Goal: Task Accomplishment & Management: Complete application form

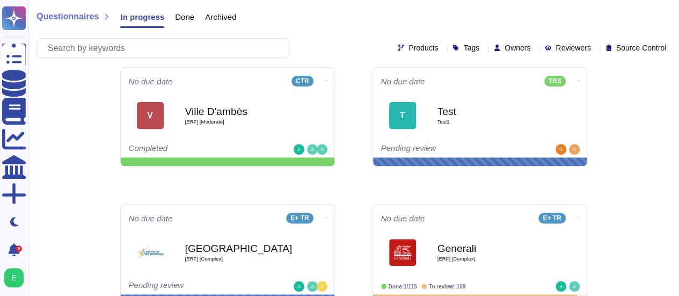
scroll to position [150, 0]
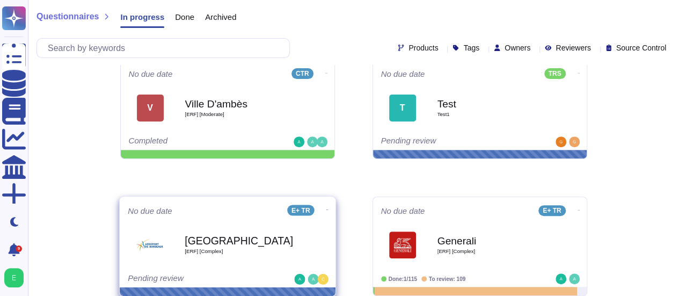
click at [275, 241] on b "Bordeaux" at bounding box center [239, 240] width 108 height 10
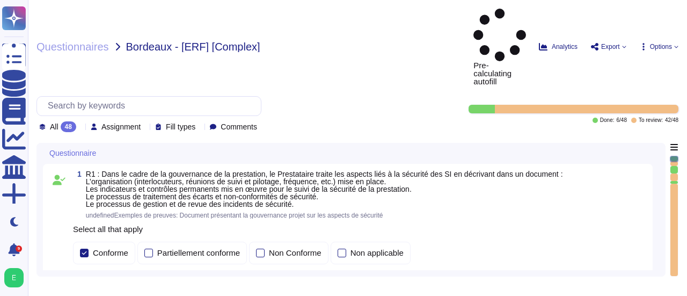
type textarea "Edenred France dispose d'une Politique de Sécurité du Système d'Information (PS…"
type textarea "Edenred France intègre systématiquement des éléments liés à la sécurité de l'in…"
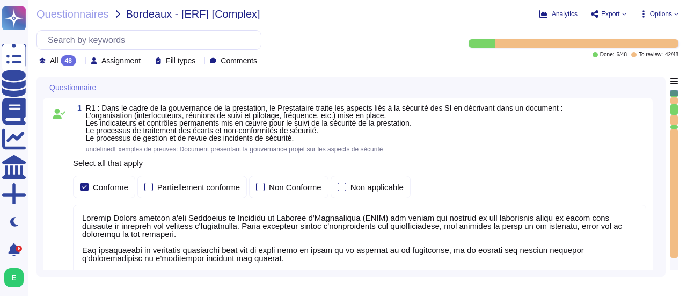
click at [661, 207] on div "Questionnaire 1 R1 : Dans le cadre de la gouvernance de la prestation, le Prest…" at bounding box center [350, 177] width 629 height 200
click at [656, 213] on div "1 R1 : Dans le cadre de la gouvernance de la prestation, le Prestataire traite …" at bounding box center [351, 224] width 616 height 253
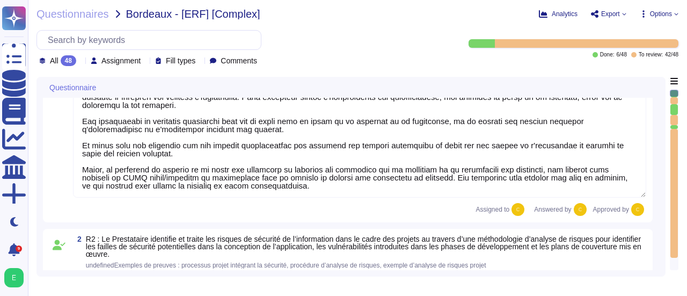
type textarea "Edenred France, en sa qualité de responsable de traitement, audite la conformit…"
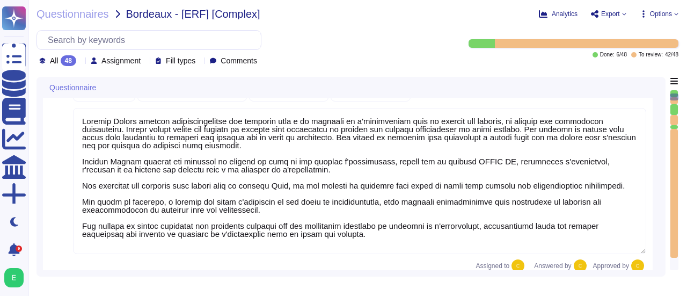
type textarea "Edenred France crée et maintient un inventaire des actifs à l'aide de la Config…"
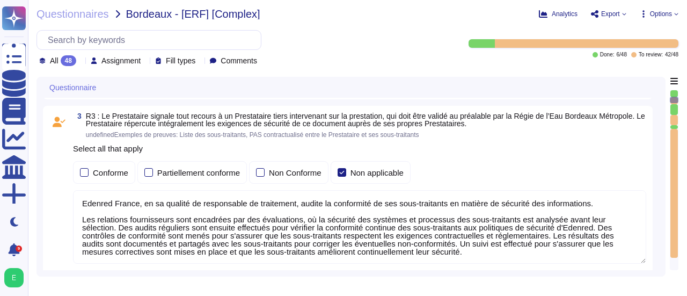
type textarea "Edenred France a mis en place plusieurs dispositifs pour lutter contre l'intrus…"
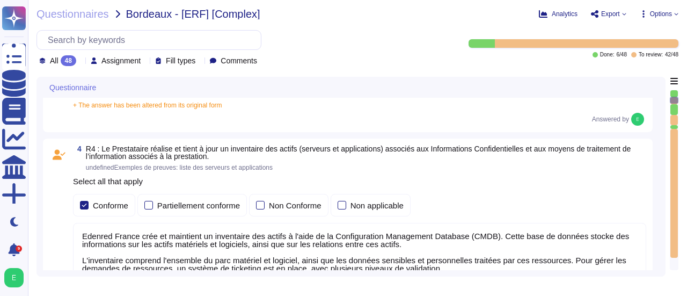
scroll to position [751, 0]
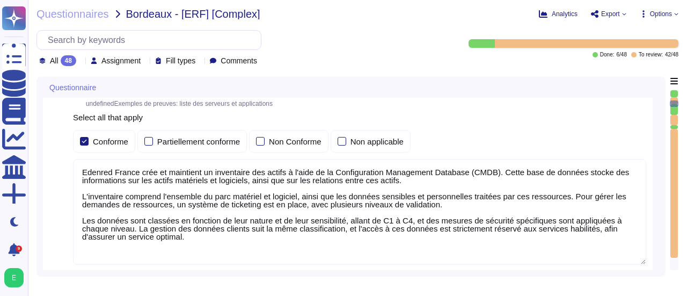
type textarea "Edenred France effectue des analyses quotidiennes et hebdomadaires avec des sol…"
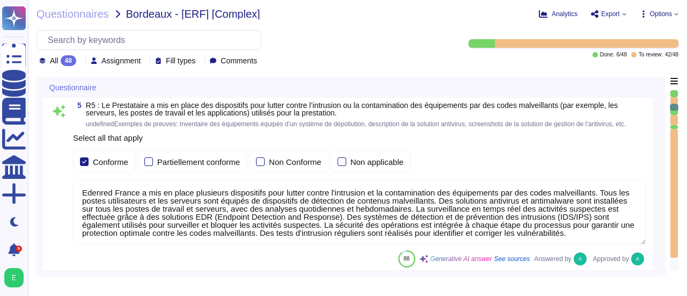
type textarea "Edenred France a mis en place un processus de gestion des correctifs bien défin…"
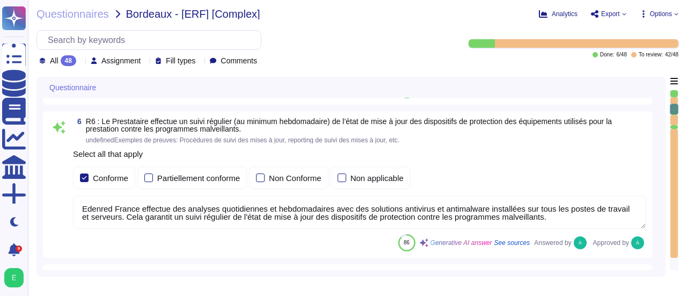
type textarea "Edenred France effectue des scans de vulnérabilités mensuels sur l’ensemble de …"
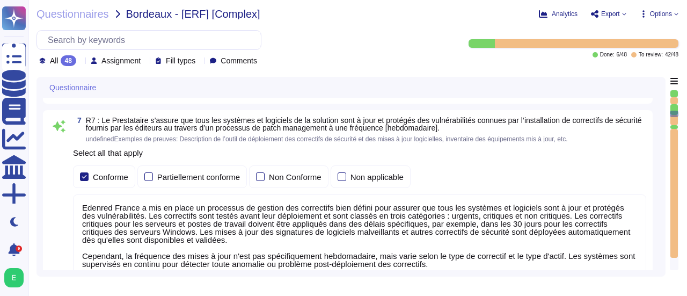
type textarea "Edenred dispose d’une politique de patch management sur laquelle elle s’appuie …"
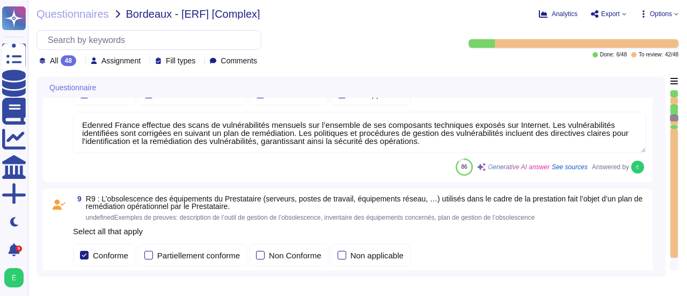
type textarea "La procédure de suivi de l'obsolescence des équipements utilisés dans le cadre …"
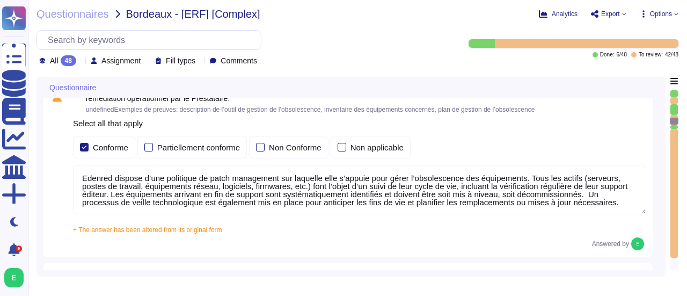
type textarea "Edenred France a mis en place des processus, procédures et mesures techniques p…"
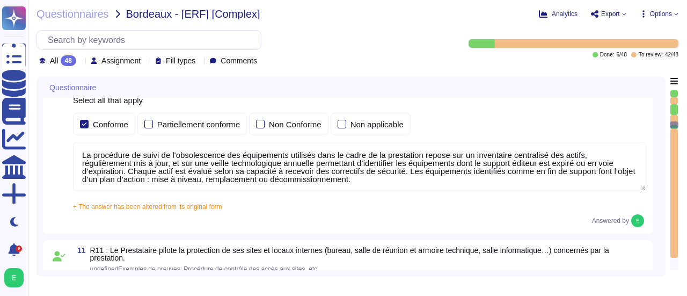
type textarea "Edenred France assure la sécurité physique des locaux hébergeant les équipement…"
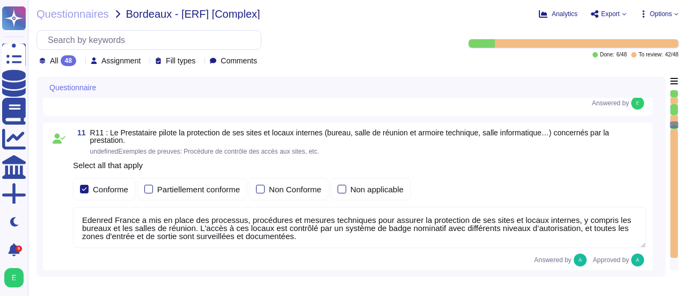
type textarea "Edenred France a mis en place des systèmes de contrôle environnemental dans ses…"
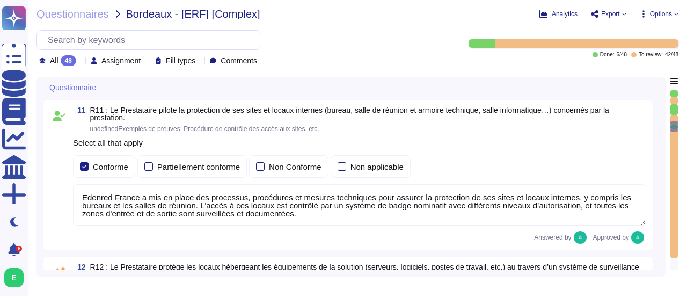
type textarea "Edenred France prend des mesures pour garantir la sécurité de ses équipements p…"
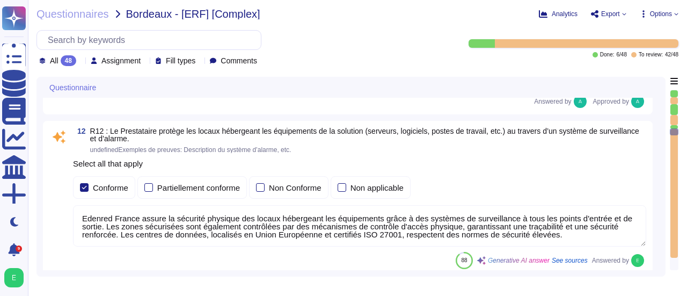
scroll to position [2232, 0]
type textarea "Un plan de maintenance est assuré sur nos applications hébergées : les maintena…"
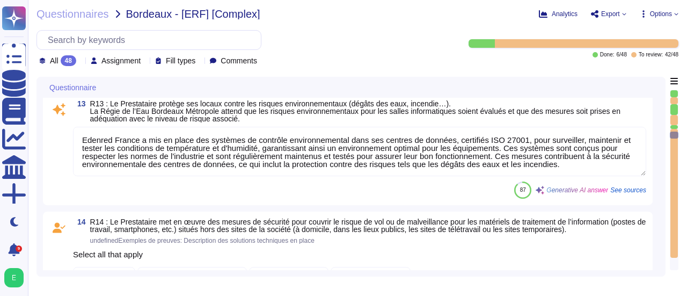
type textarea "Edenred France applique une politique de gestion des identités et des habilitat…"
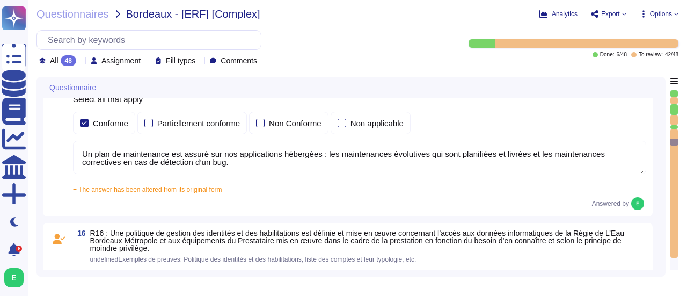
type textarea "Edenred France met en œuvre des processus rigoureux pour le déprovisionnement, …"
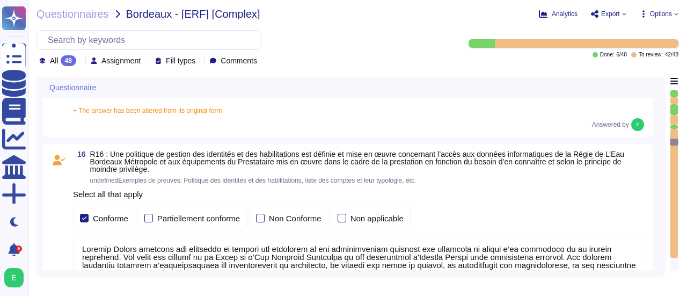
scroll to position [2725, 0]
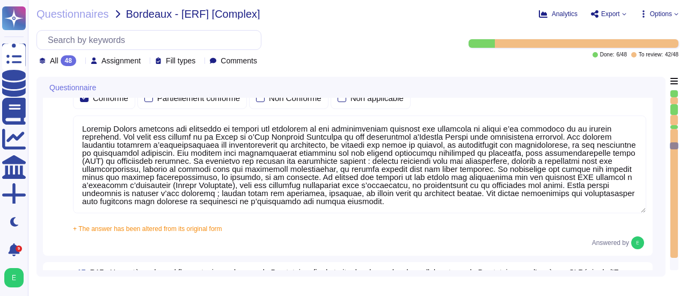
type textarea "Edenred France effectue une revue périodique des accès pour s'assurer que seuls…"
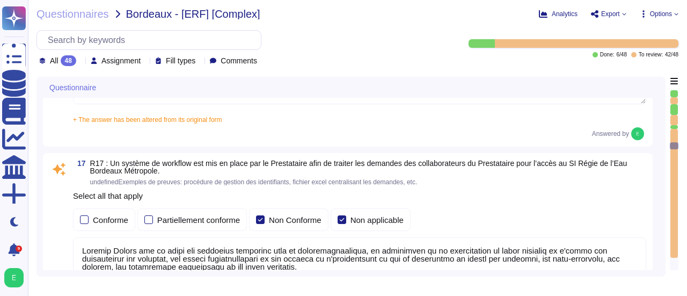
scroll to position [2918, 0]
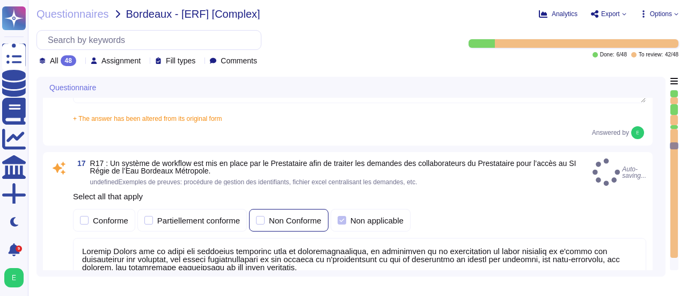
click at [259, 216] on div at bounding box center [260, 220] width 9 height 9
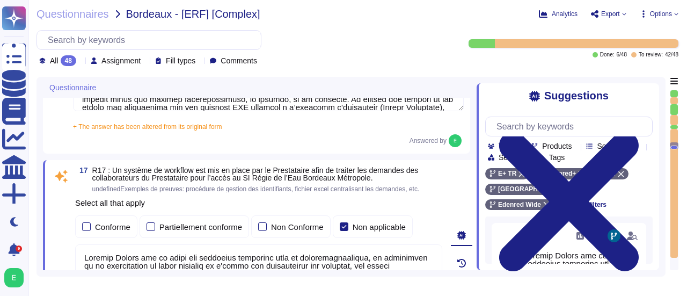
click at [483, 226] on div "Suggestions Team Products Source type Section Tags E+ TR Edenred+ RH France Ede…" at bounding box center [567, 176] width 182 height 187
click at [472, 226] on div "0" at bounding box center [461, 290] width 30 height 248
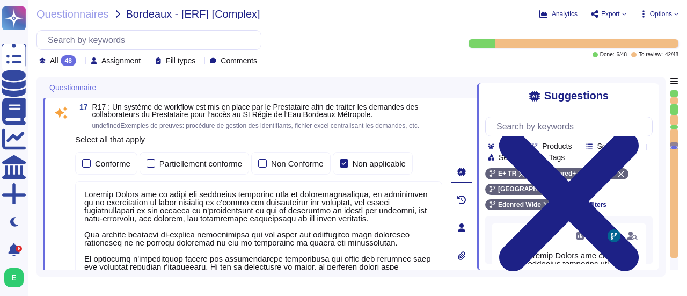
scroll to position [2983, 0]
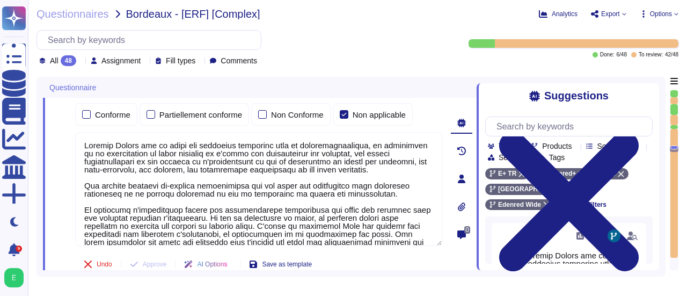
type textarea "Edenred France prend en charge plusieurs types d'authentification pour ses appl…"
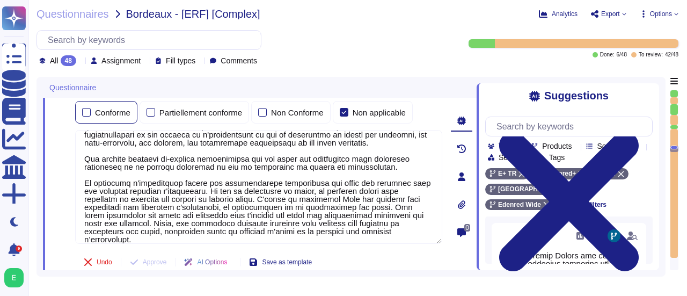
scroll to position [0, 0]
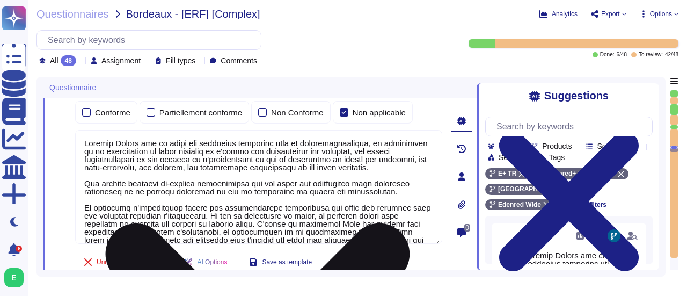
drag, startPoint x: 379, startPoint y: 230, endPoint x: 81, endPoint y: 138, distance: 311.7
click at [81, 138] on textarea at bounding box center [258, 187] width 367 height 114
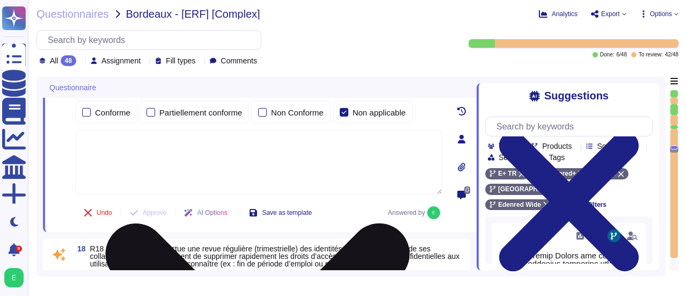
click at [130, 153] on textarea at bounding box center [258, 162] width 367 height 64
paste textarea "Edenred France dans le cadre de cette prestation propose une solution SaaS et n…"
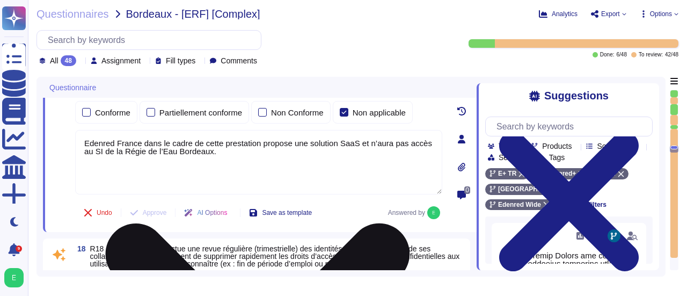
click at [87, 143] on textarea "Edenred France dans le cadre de cette prestation propose une solution SaaS et n…" at bounding box center [258, 162] width 367 height 64
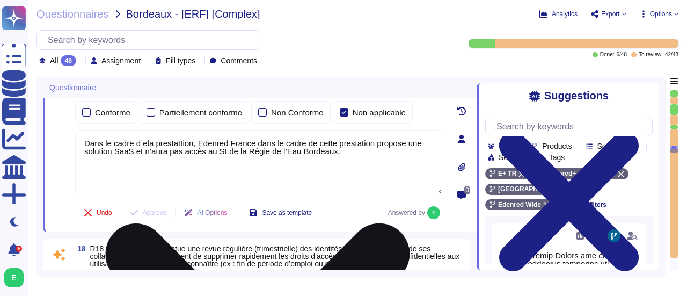
click at [373, 143] on textarea "Dans le cadre d ela prestattion, Edenred France dans le cadre de cette prestati…" at bounding box center [258, 162] width 367 height 64
click at [182, 141] on textarea "Dans le cadre d ela prestattion, Edenred France propose une solution SaaS et n’…" at bounding box center [258, 162] width 367 height 64
click at [147, 141] on textarea "Dans le cadre d ela prestation, Edenred France propose une solution SaaS et n’a…" at bounding box center [258, 162] width 367 height 64
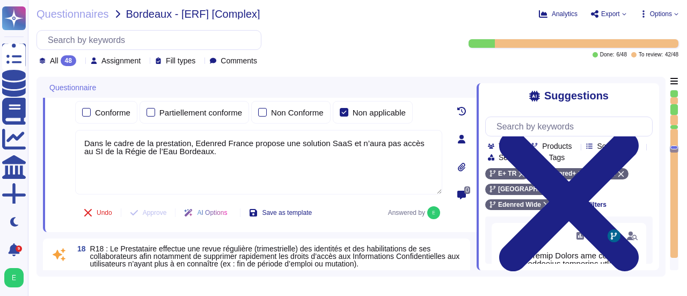
type textarea "Dans le cadre de la prestation, Edenred France propose une solution SaaS et n’a…"
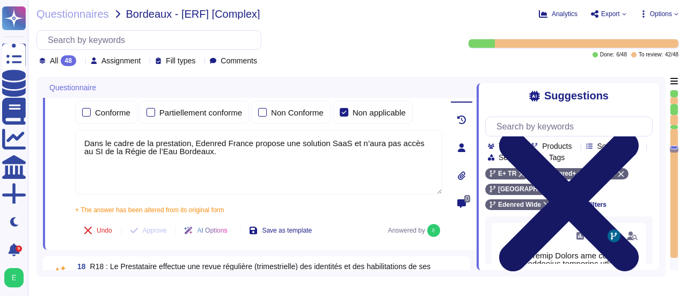
click at [638, 131] on icon at bounding box center [568, 200] width 139 height 139
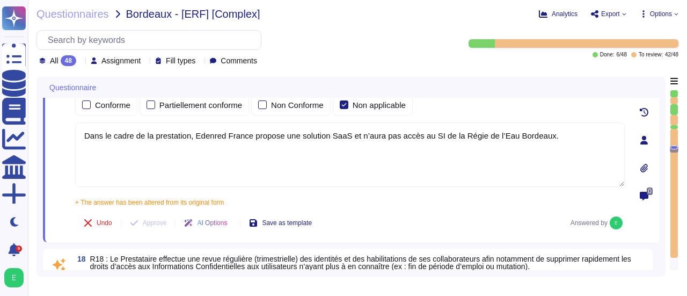
click at [662, 204] on div "Questionnaire 16 R16 : Une politique de gestion des identités et des habilitati…" at bounding box center [350, 177] width 629 height 200
click at [664, 184] on div "Questionnaire 16 R16 : Une politique de gestion des identités et des habilitati…" at bounding box center [350, 177] width 629 height 200
click at [656, 163] on div "0" at bounding box center [644, 140] width 30 height 191
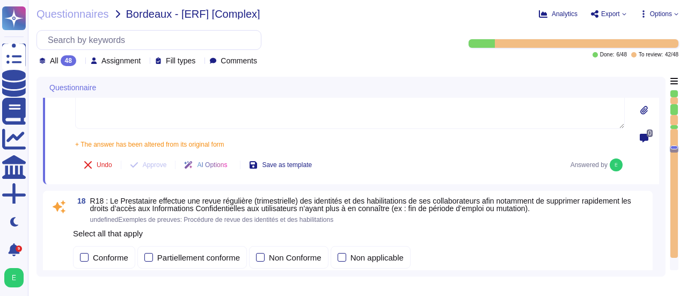
scroll to position [3090, 0]
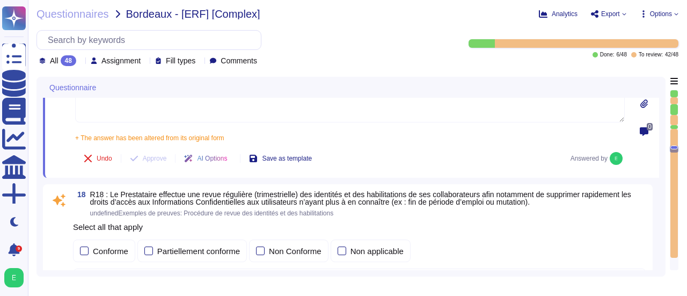
type textarea "La politique de gestion des mots de passe des comptes standards du Prestataire …"
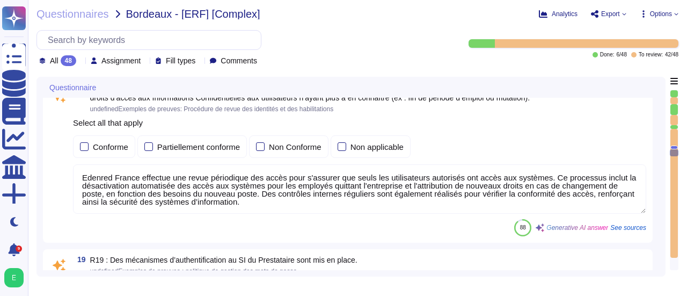
scroll to position [3197, 0]
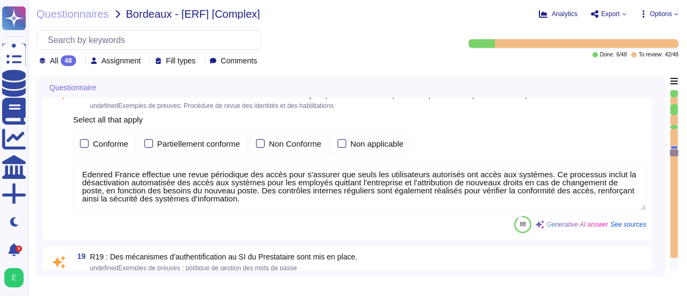
click at [635, 226] on span "See sources" at bounding box center [628, 224] width 36 height 6
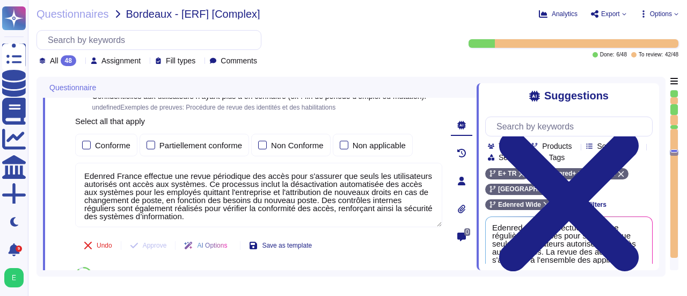
click at [661, 232] on div "Questionnaire 16 R16 : Une politique de gestion des identités et des habilitati…" at bounding box center [350, 177] width 629 height 200
click at [656, 233] on div "Suggestions Team Products Source type Section Tags E+ TR Edenred+ RH France Ede…" at bounding box center [567, 176] width 182 height 187
click at [655, 240] on div "Suggestions Team Products Source type Section Tags E+ TR Edenred+ RH France Ede…" at bounding box center [567, 176] width 182 height 187
click at [654, 196] on div "Suggestions Team Products Source type Section Tags E+ TR Edenred+ RH France Ede…" at bounding box center [567, 176] width 182 height 187
click at [661, 230] on div "Questionnaire 16 R16 : Une politique de gestion des identités et des habilitati…" at bounding box center [350, 177] width 629 height 200
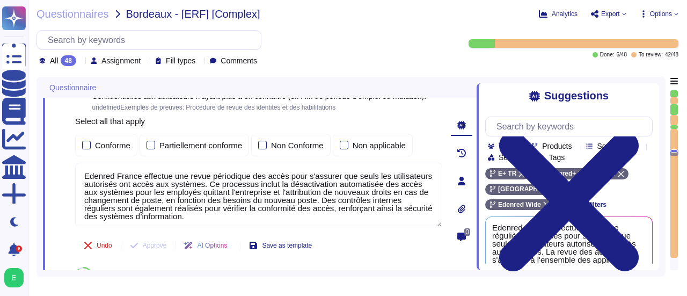
click at [652, 246] on div "Suggestions Team Products Source type Section Tags E+ TR Edenred+ RH France Ede…" at bounding box center [567, 176] width 182 height 187
click at [661, 240] on div "Questionnaire 16 R16 : Une politique de gestion des identités et des habilitati…" at bounding box center [350, 177] width 629 height 200
click at [656, 245] on div "Suggestions Team Products Source type Section Tags E+ TR Edenred+ RH France Ede…" at bounding box center [567, 176] width 182 height 187
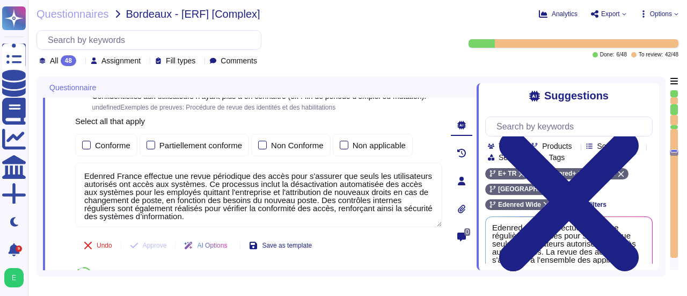
click at [663, 244] on div "Questionnaire 16 R16 : Une politique de gestion des identités et des habilitati…" at bounding box center [350, 177] width 629 height 200
click at [473, 200] on div "0" at bounding box center [461, 180] width 30 height 207
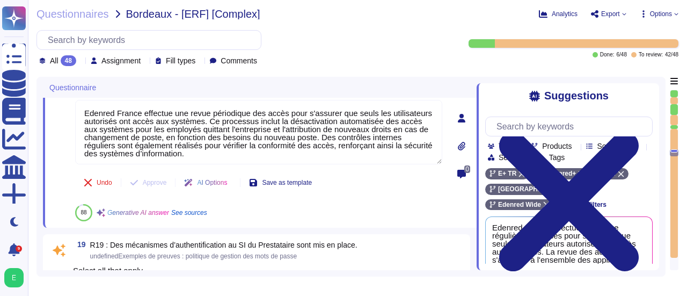
scroll to position [3261, 0]
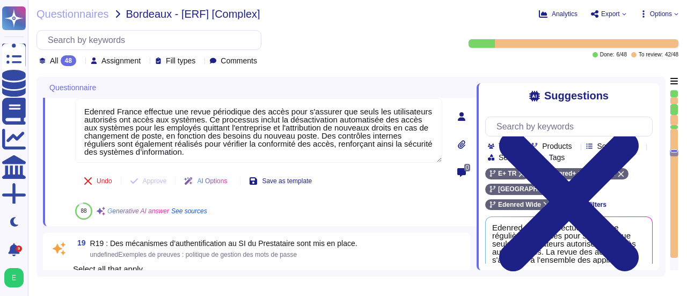
click at [472, 127] on div "0" at bounding box center [461, 116] width 30 height 207
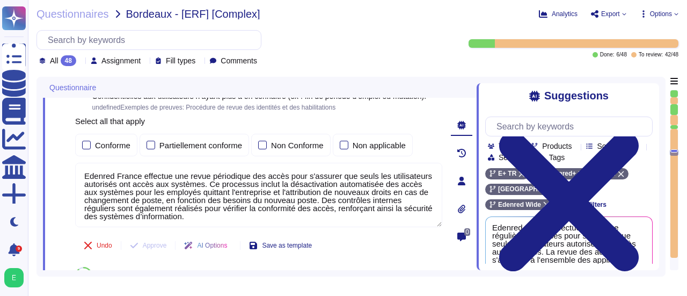
scroll to position [3197, 0]
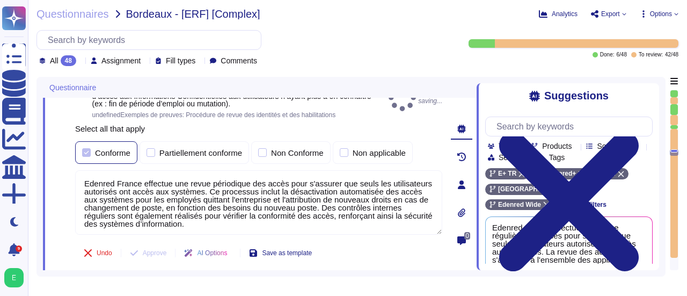
click at [85, 143] on div "Conforme" at bounding box center [106, 152] width 62 height 23
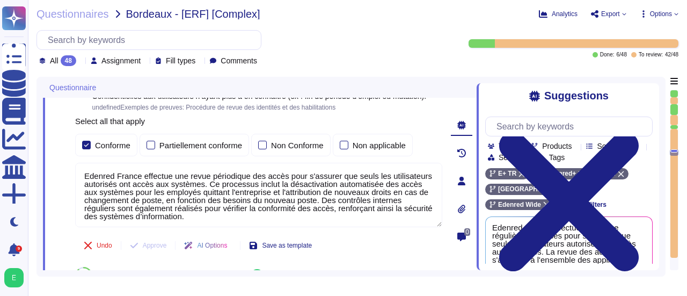
click at [470, 211] on div at bounding box center [461, 208] width 21 height 21
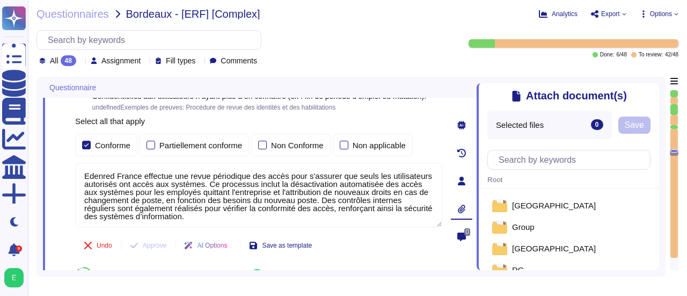
click at [652, 90] on icon at bounding box center [652, 90] width 0 height 0
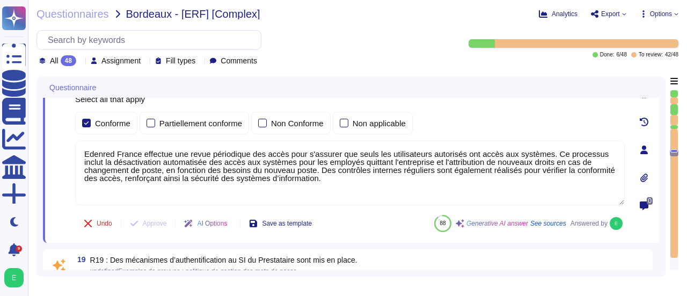
click at [666, 167] on div "Questionnaire 17 R17 : Un système de workflow est mis en place par le Prestatai…" at bounding box center [357, 177] width 642 height 200
click at [662, 173] on div "Questionnaire 17 R17 : Un système de workflow est mis en place par le Prestatai…" at bounding box center [350, 177] width 629 height 200
click at [655, 173] on div "0" at bounding box center [644, 149] width 30 height 173
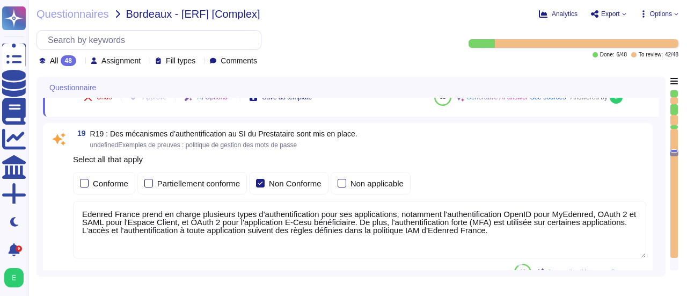
scroll to position [3326, 0]
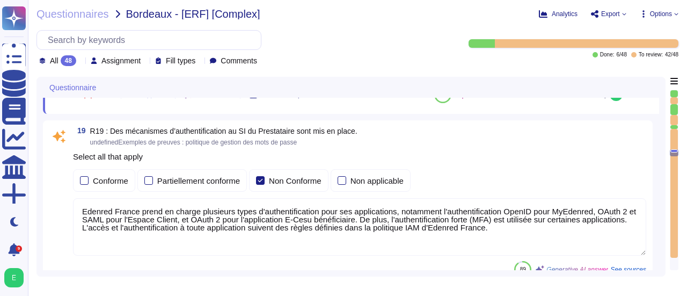
type textarea "La politique de gestion des mots de passe des comptes à privilège d'Edenred Fra…"
click at [491, 226] on textarea "Edenred France prend en charge plusieurs types d'authentification pour ses appl…" at bounding box center [359, 226] width 573 height 57
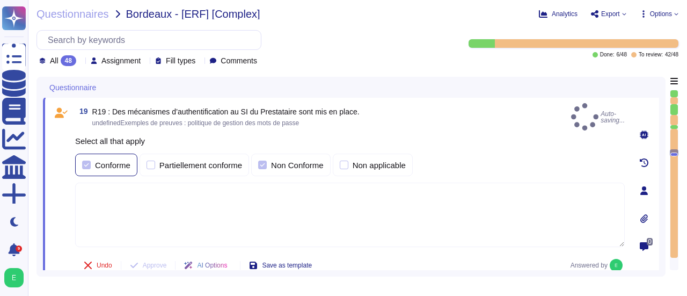
click at [86, 160] on div at bounding box center [86, 164] width 9 height 9
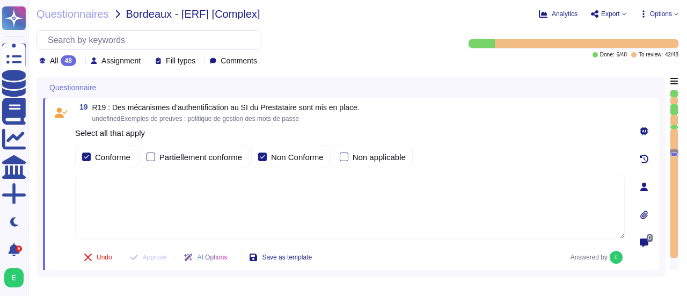
click at [113, 185] on textarea at bounding box center [349, 206] width 549 height 64
click at [247, 204] on textarea at bounding box center [349, 206] width 549 height 64
click at [107, 187] on textarea at bounding box center [349, 206] width 549 height 64
paste textarea "Edenred France met en œuvre plusieurs moyens d'authentification et de contrôle …"
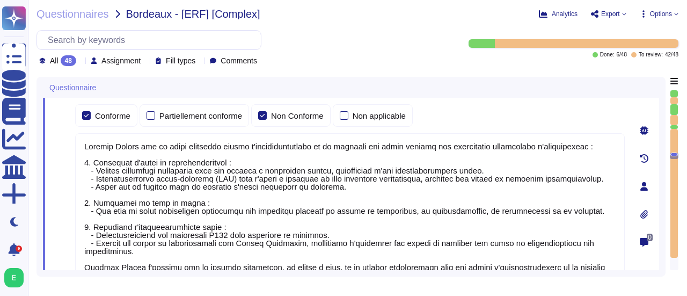
scroll to position [1, 0]
type textarea "Edenred France met en œuvre plusieurs moyens d'authentification et de contrôle …"
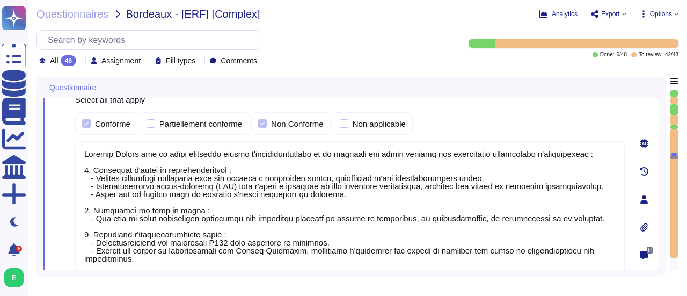
click at [632, 254] on div "0" at bounding box center [644, 199] width 30 height 274
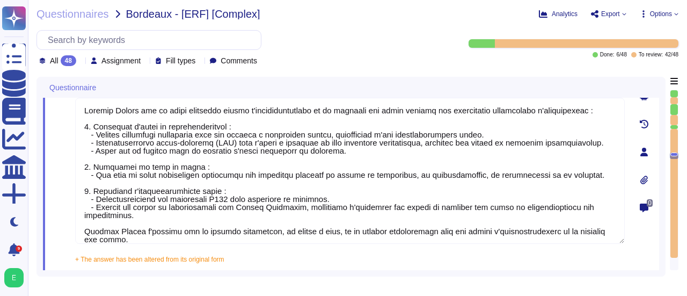
type textarea "La politique de gestion des mots de passe des comptes à privilège d'Edenred Fra…"
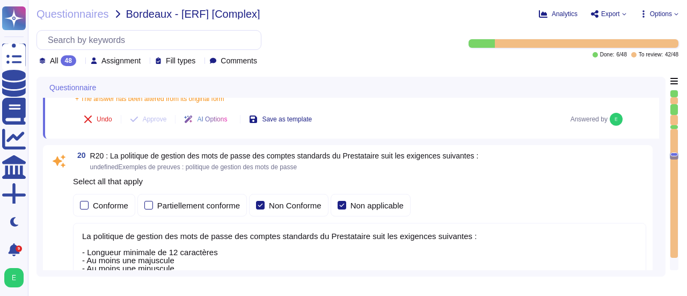
scroll to position [3560, 0]
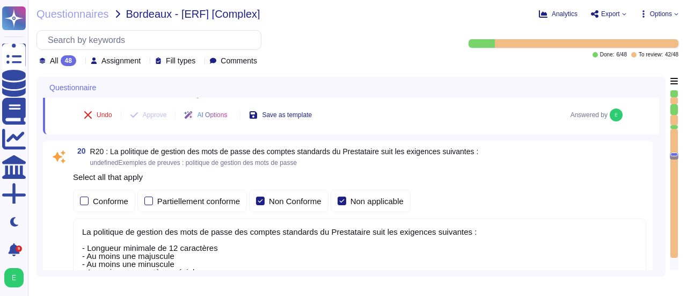
click at [660, 250] on div "Questionnaire 18 R18 : Le Prestataire effectue une revue régulière (trimestriel…" at bounding box center [350, 177] width 629 height 200
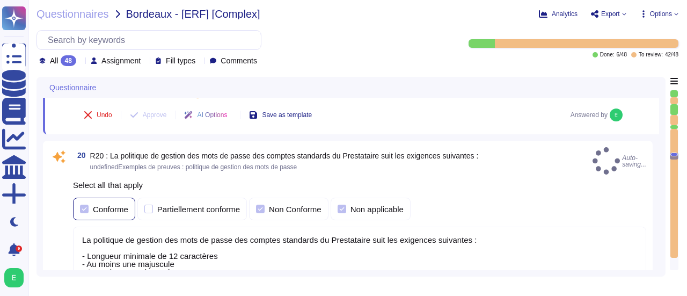
click at [80, 204] on div at bounding box center [84, 208] width 9 height 9
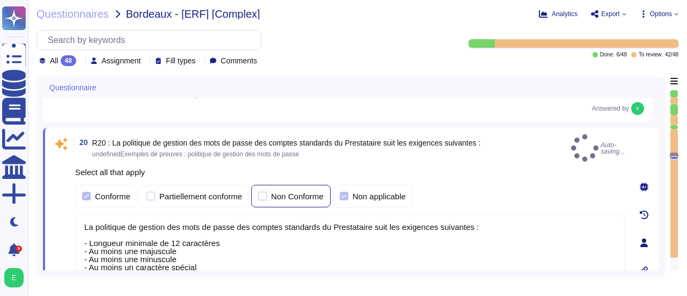
click at [260, 192] on div at bounding box center [262, 196] width 9 height 9
click at [342, 192] on div at bounding box center [344, 196] width 9 height 9
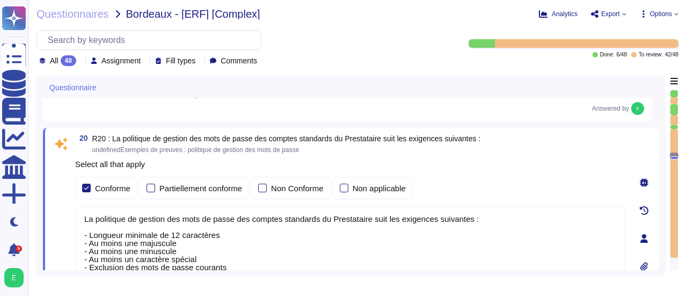
click at [661, 225] on div "Questionnaire 18 R18 : Le Prestataire effectue une revue régulière (trimestriel…" at bounding box center [350, 177] width 629 height 200
click at [610, 225] on textarea "La politique de gestion des mots de passe des comptes standards du Prestataire …" at bounding box center [349, 258] width 549 height 106
click at [661, 230] on div "Questionnaire 18 R18 : Le Prestataire effectue une revue régulière (trimestriel…" at bounding box center [350, 177] width 629 height 200
click at [625, 227] on div "20 R20 : La politique de gestion des mots de passe des comptes standards du Pre…" at bounding box center [351, 238] width 616 height 221
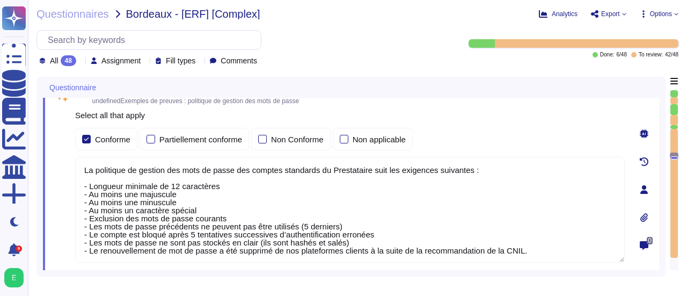
type textarea "Oui, chez Edenred France, les actions sur les ressources sont effectivement tra…"
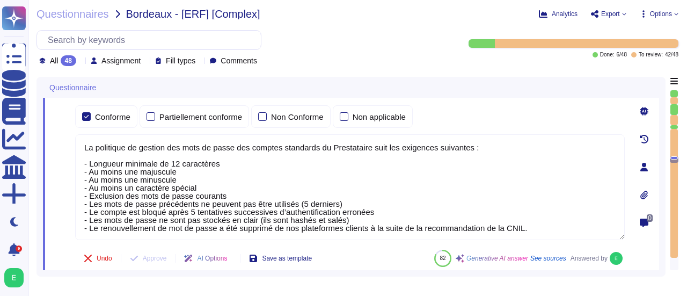
scroll to position [1, 0]
click at [538, 229] on textarea "La politique de gestion des mots de passe des comptes standards du Prestataire …" at bounding box center [349, 187] width 549 height 106
click at [632, 131] on div "0" at bounding box center [644, 167] width 30 height 208
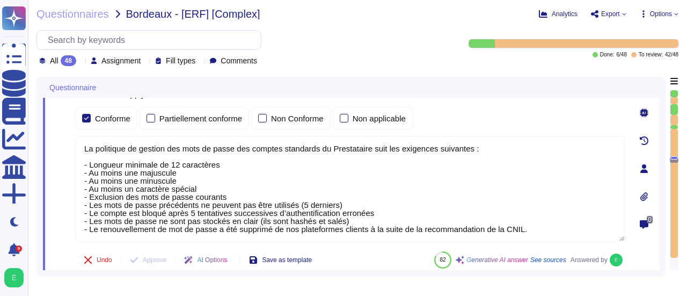
scroll to position [3625, 0]
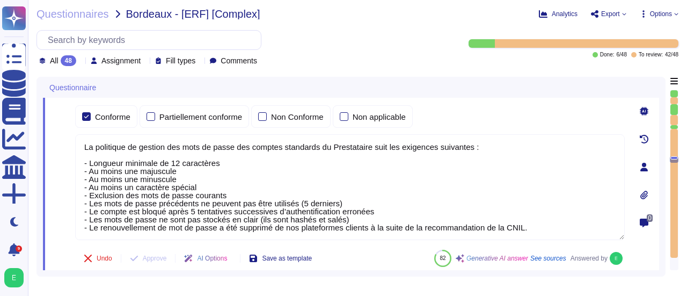
click at [533, 227] on textarea "La politique de gestion des mots de passe des comptes standards du Prestataire …" at bounding box center [349, 187] width 549 height 106
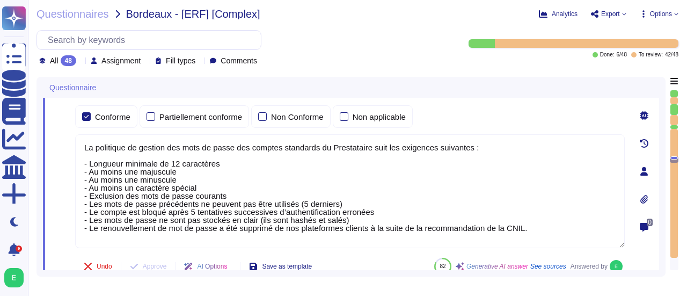
paste textarea "les sessions des comptes standards sont automatiquement suspendues après 10 min…"
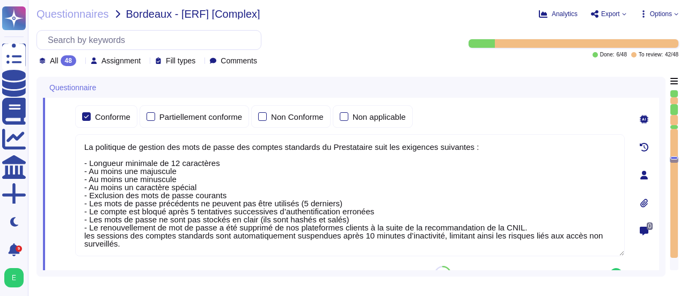
click at [337, 237] on textarea "La politique de gestion des mots de passe des comptes standards du Prestataire …" at bounding box center [349, 195] width 549 height 122
click at [369, 237] on textarea "La politique de gestion des mots de passe des comptes standards du Prestataire …" at bounding box center [349, 195] width 549 height 122
click at [311, 237] on textarea "La politique de gestion des mots de passe des comptes standards du Prestataire …" at bounding box center [349, 195] width 549 height 122
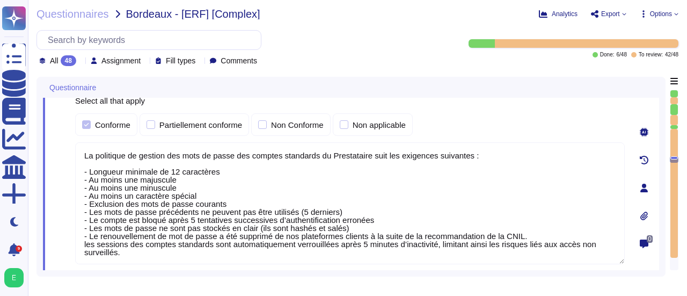
type textarea "La politique de gestion des mots de passe des comptes standards du Prestataire …"
click at [633, 247] on div "0" at bounding box center [643, 243] width 21 height 21
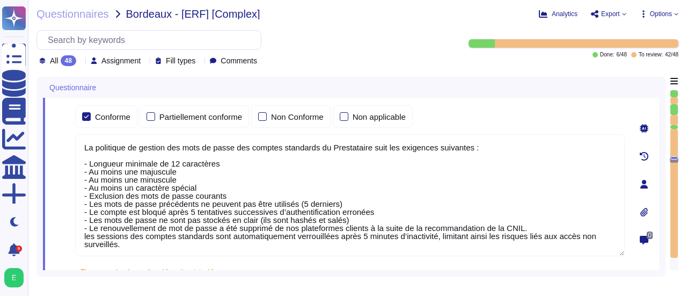
click at [625, 234] on div "20 R20 : La politique de gestion des mots de passe des comptes standards du Pre…" at bounding box center [351, 183] width 616 height 255
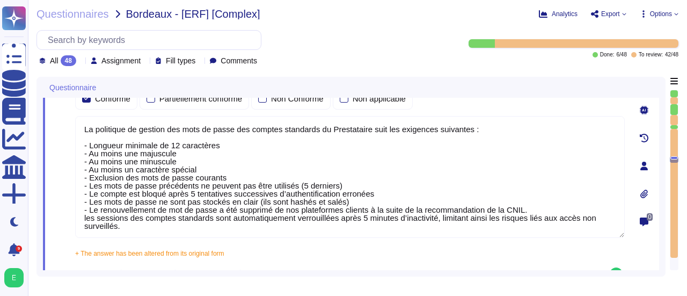
type textarea "Oui, chez Edenred France, les actions sur les ressources sont effectivement tra…"
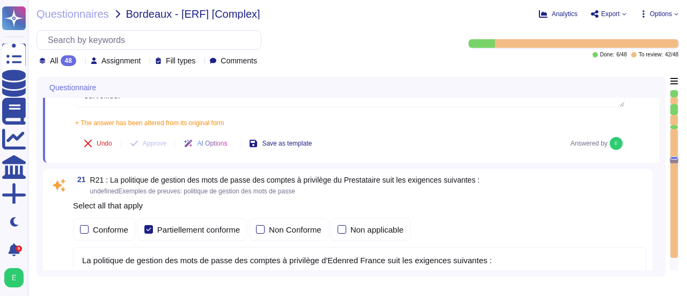
scroll to position [3775, 0]
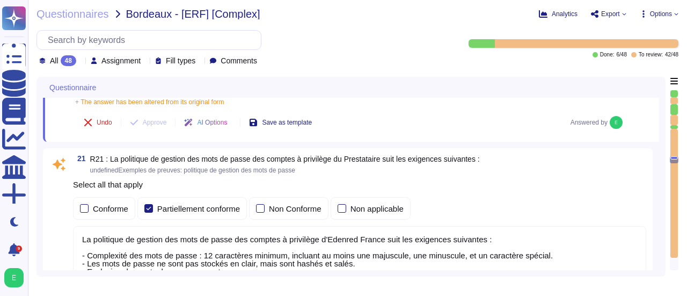
type textarea "Edenred France dispose d'une Politique de Sécurité du Système d'Information (PS…"
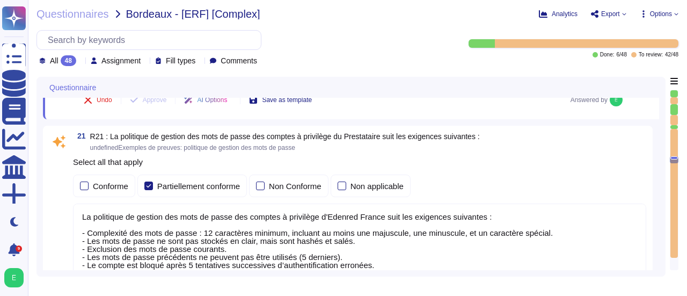
scroll to position [3818, 0]
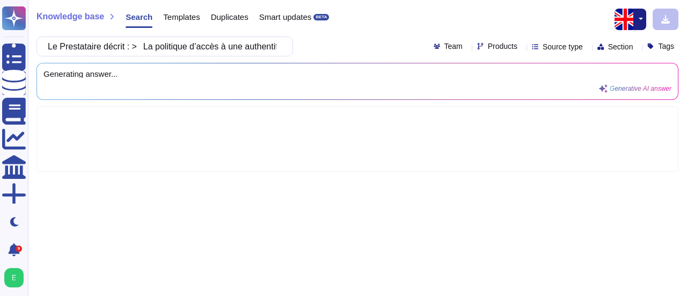
click at [638, 26] on button "button" at bounding box center [639, 19] width 13 height 21
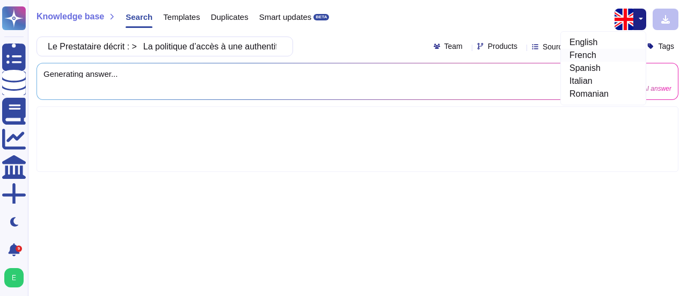
click at [584, 56] on link "French" at bounding box center [603, 55] width 85 height 13
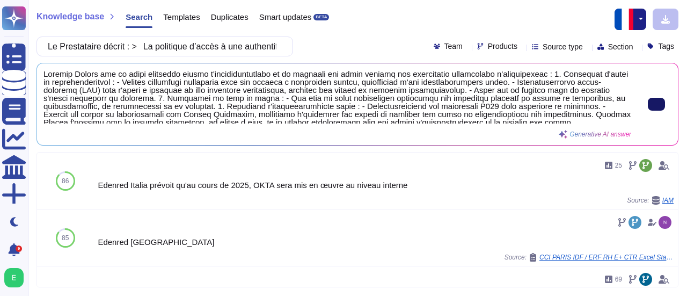
click at [57, 46] on input "Le Prestataire décrit : > La politique d’accès à une authentification par degré…" at bounding box center [161, 46] width 239 height 19
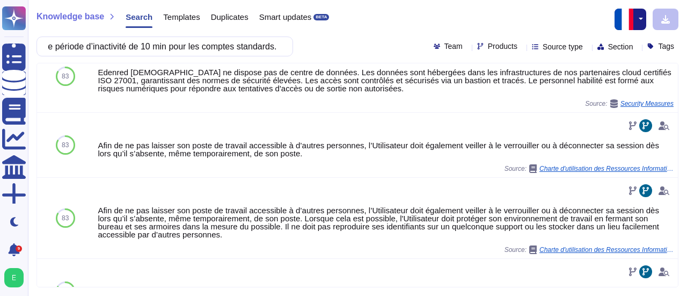
scroll to position [365, 0]
